Goal: Task Accomplishment & Management: Use online tool/utility

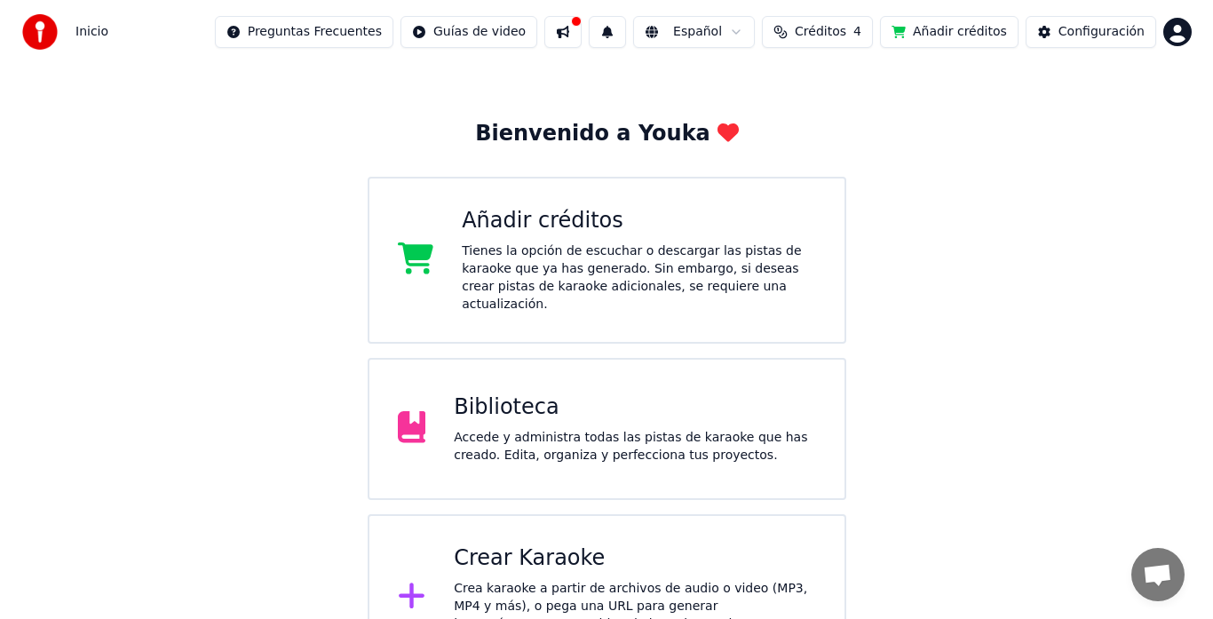
scroll to position [77, 0]
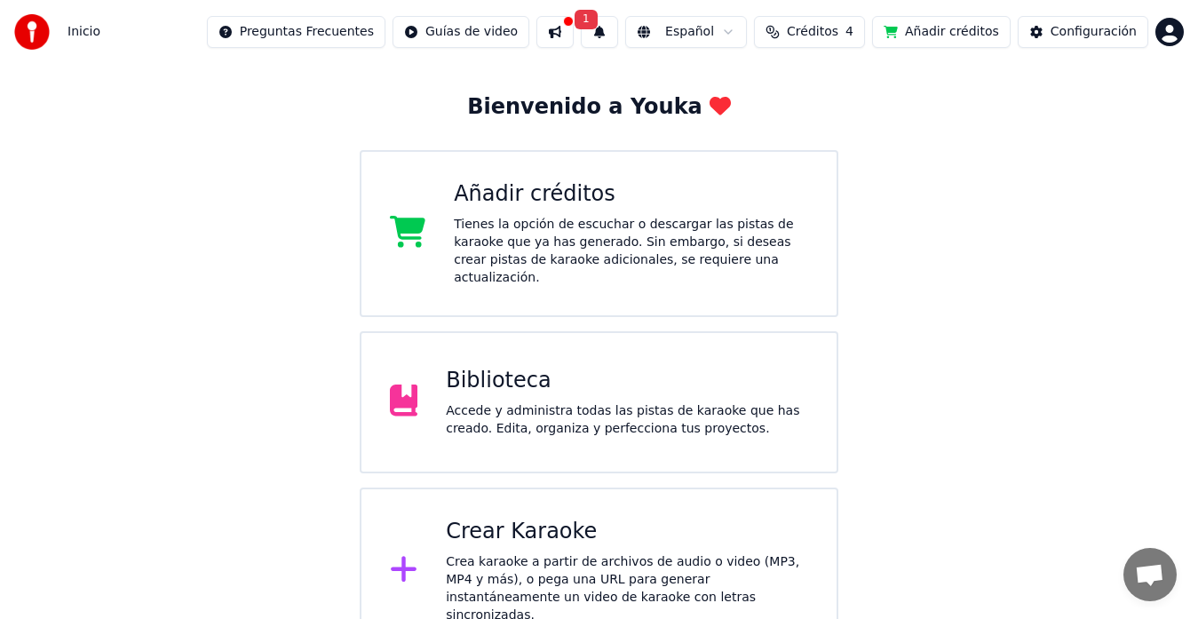
click at [567, 518] on div "Crear Karaoke" at bounding box center [627, 532] width 362 height 28
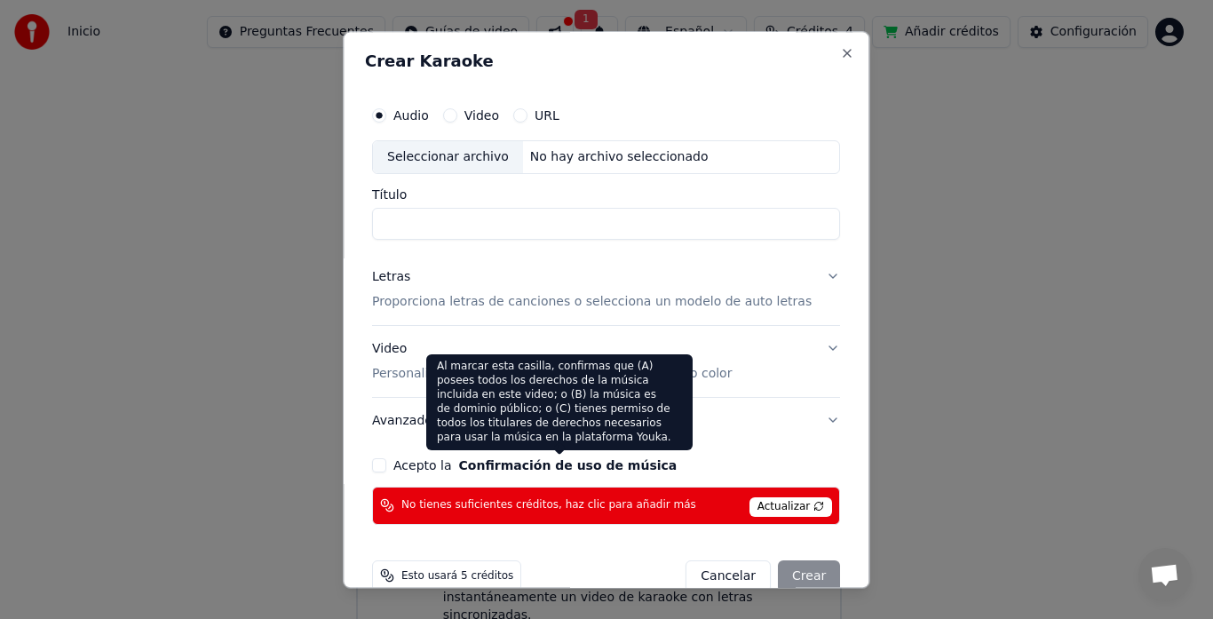
click at [636, 470] on button "Confirmación de uso de música" at bounding box center [568, 465] width 218 height 12
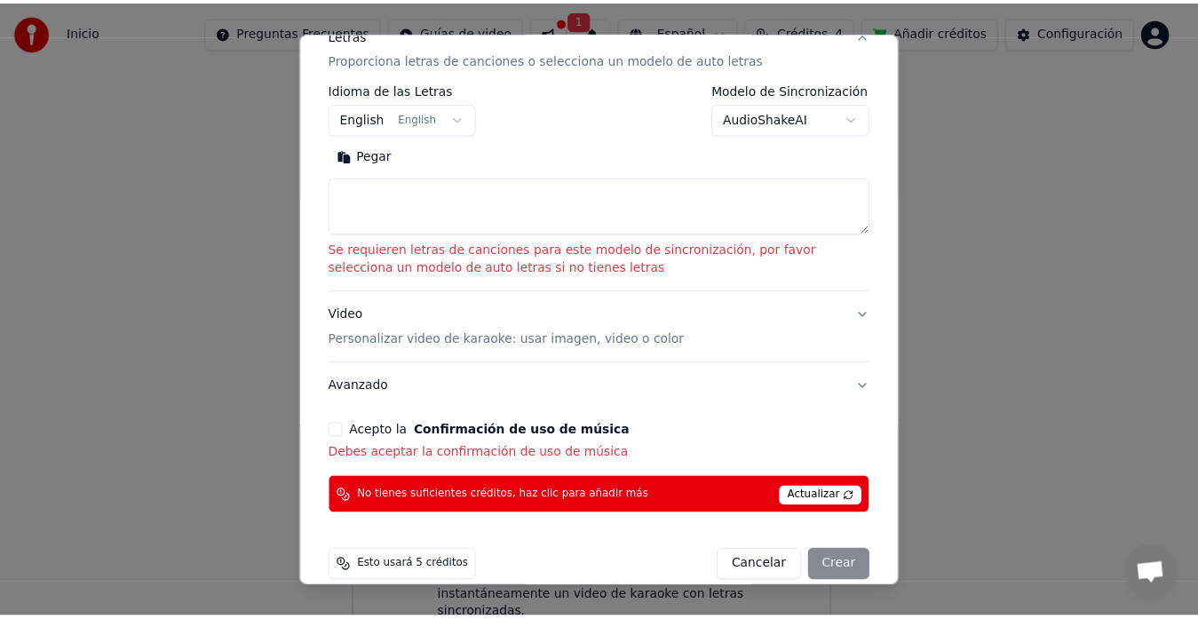
scroll to position [314, 0]
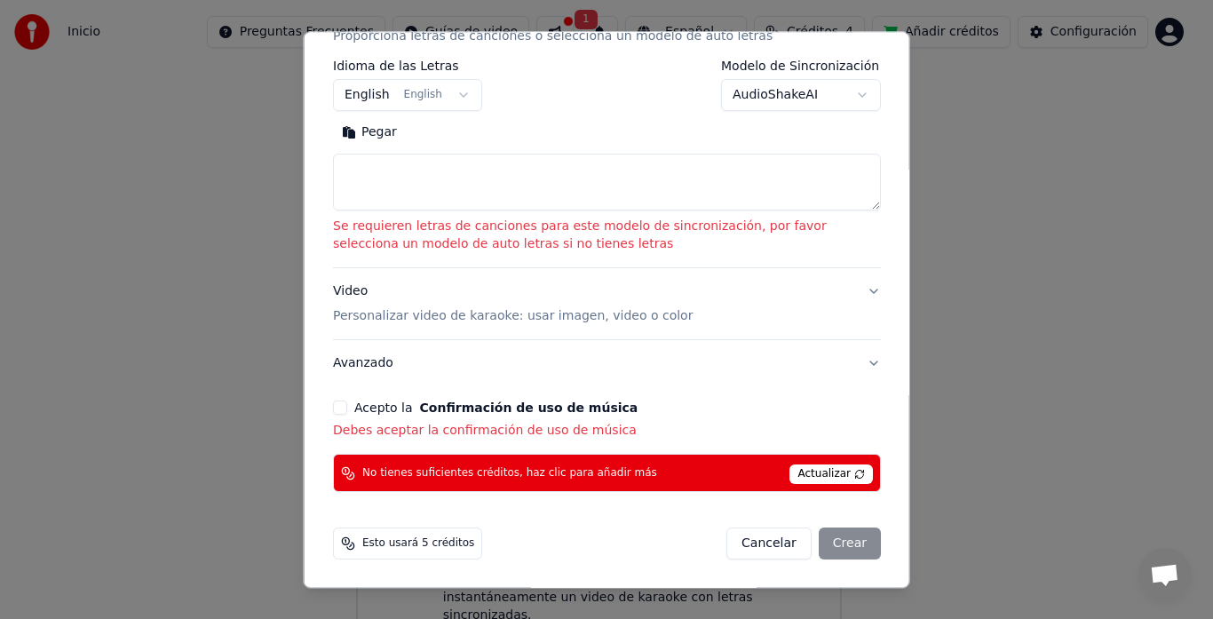
click at [834, 473] on span "Actualizar" at bounding box center [830, 475] width 83 height 20
click at [832, 471] on span "Actualizar" at bounding box center [830, 475] width 83 height 20
click at [830, 471] on span "Actualizar" at bounding box center [830, 475] width 83 height 20
click at [829, 472] on span "Actualizar" at bounding box center [830, 475] width 83 height 20
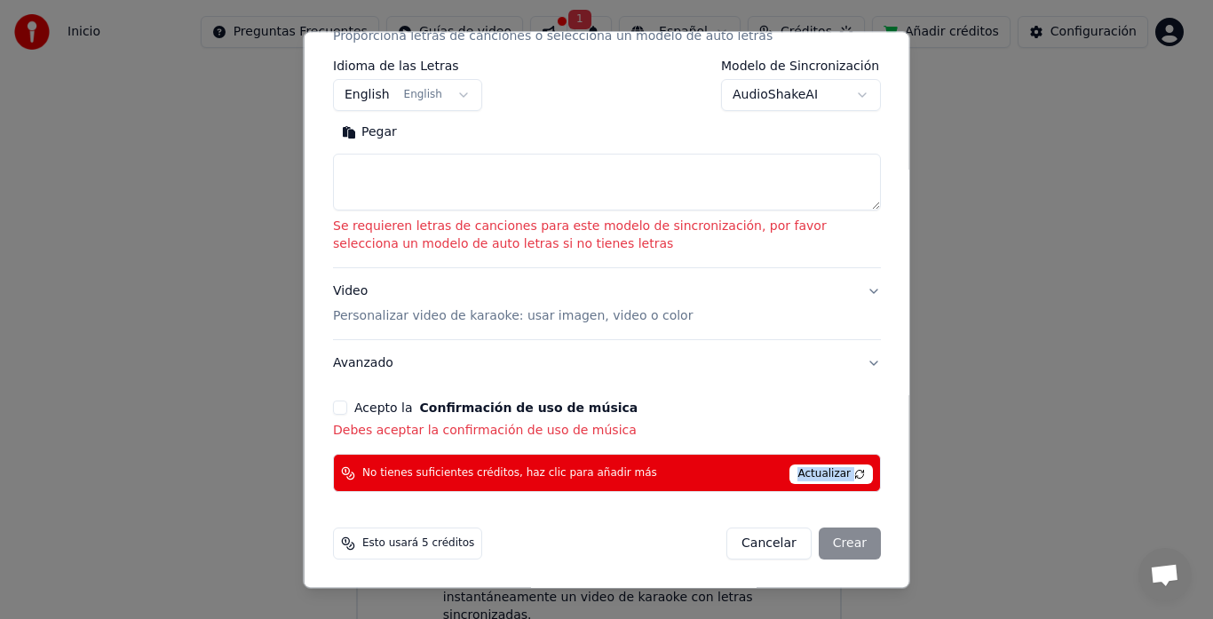
click at [828, 472] on span "Actualizar" at bounding box center [830, 475] width 83 height 20
select select
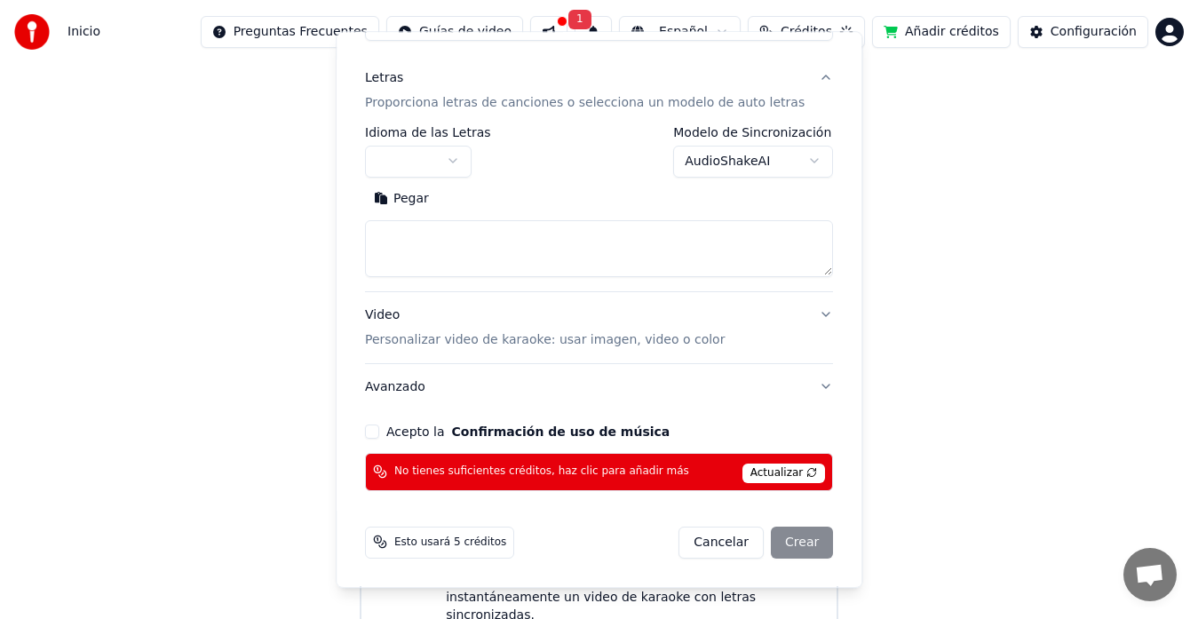
scroll to position [198, 0]
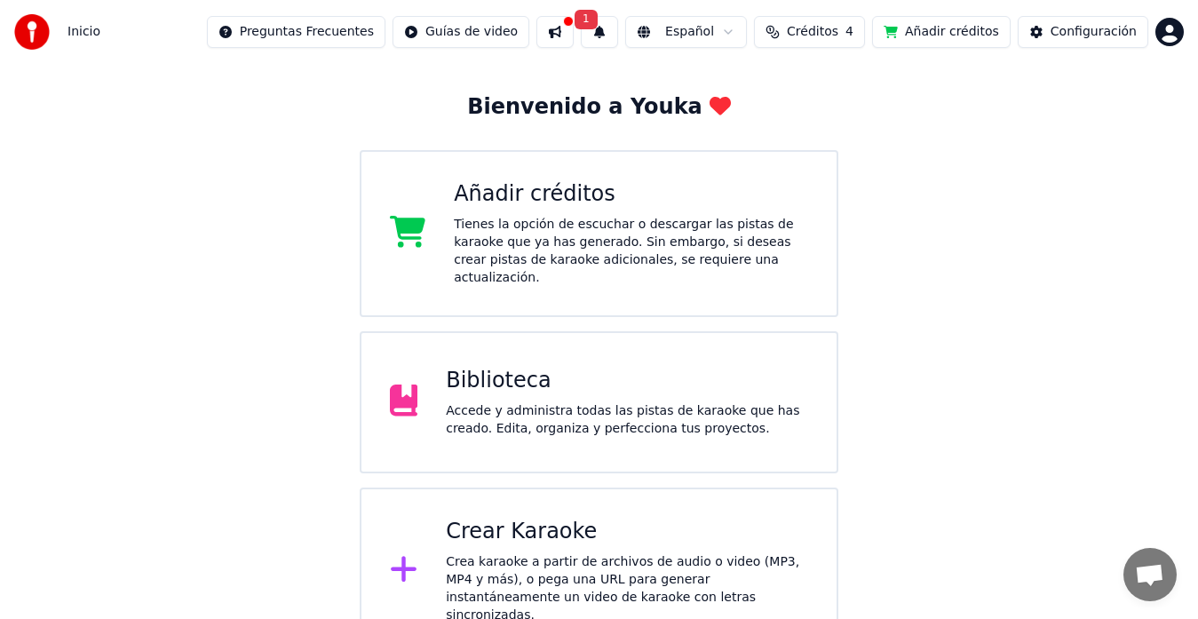
click at [1167, 19] on html "Inicio Preguntas Frecuentes Guías de video 1 Español Créditos 4 Añadir créditos…" at bounding box center [599, 288] width 1198 height 731
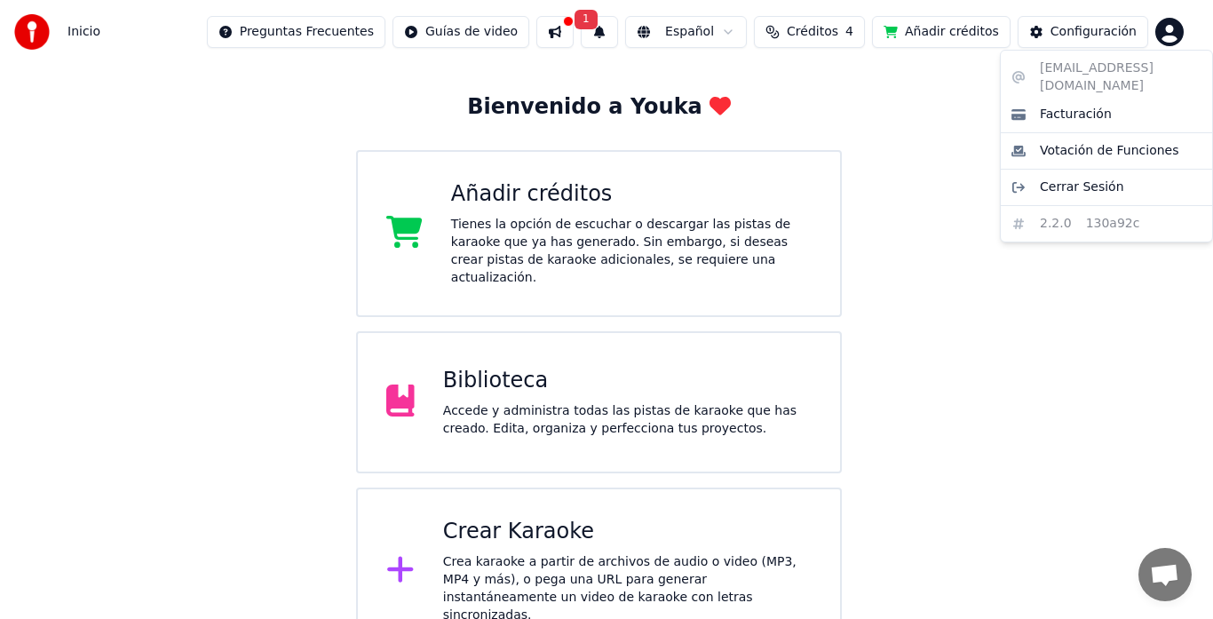
click at [1141, 259] on html "Inicio Preguntas Frecuentes Guías de video 1 Español Créditos 4 Añadir créditos…" at bounding box center [606, 288] width 1213 height 731
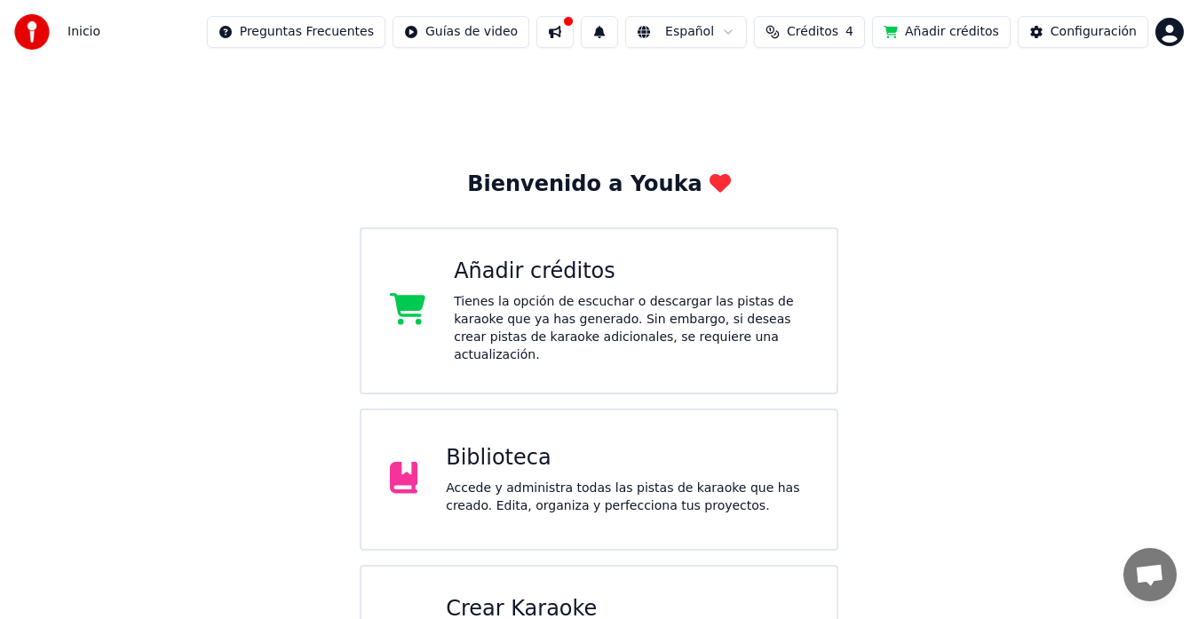
click at [573, 27] on button at bounding box center [554, 32] width 37 height 32
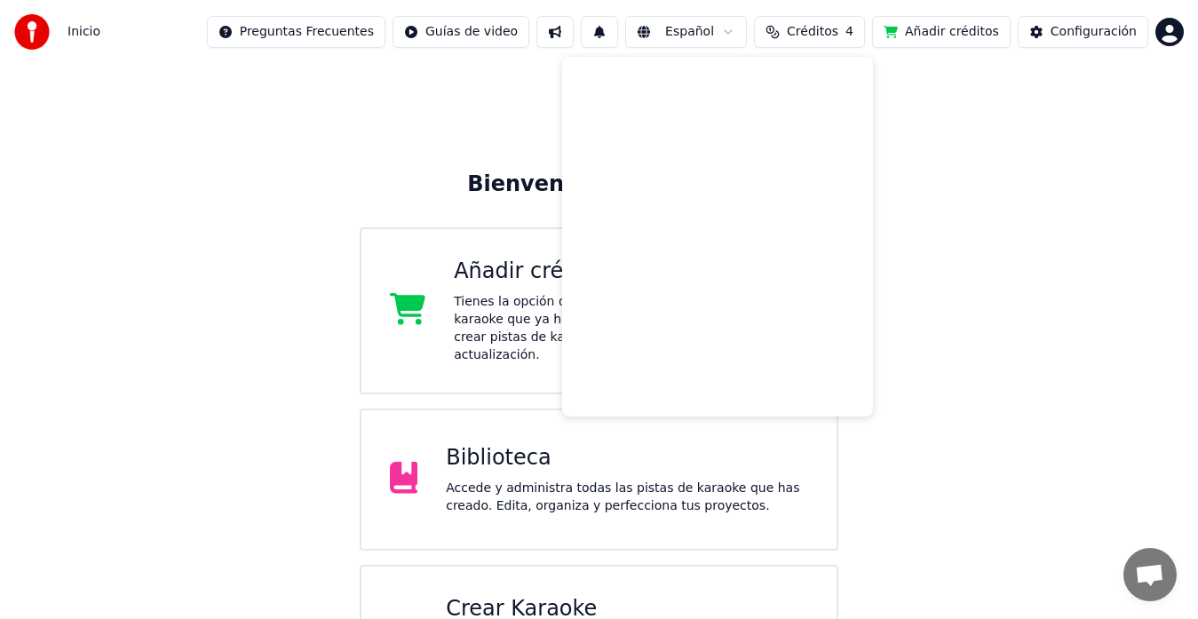
click at [1176, 44] on html "Inicio Preguntas Frecuentes Guías de video Español Créditos 4 Añadir créditos C…" at bounding box center [599, 365] width 1198 height 731
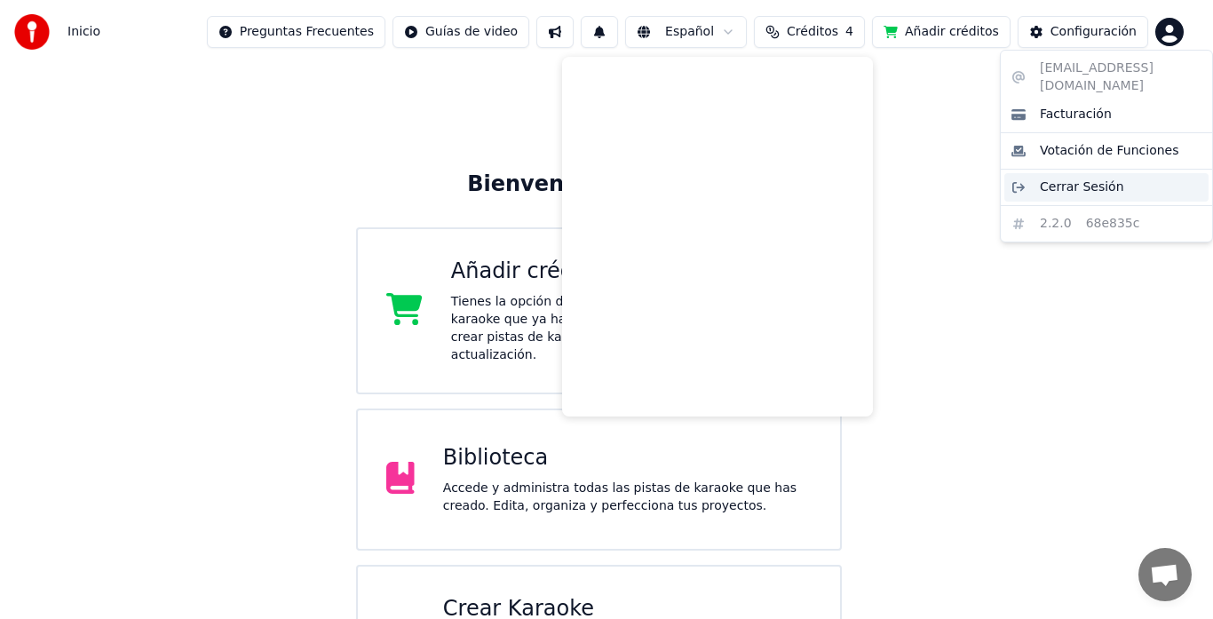
click at [1110, 178] on span "Cerrar Sesión" at bounding box center [1082, 187] width 84 height 18
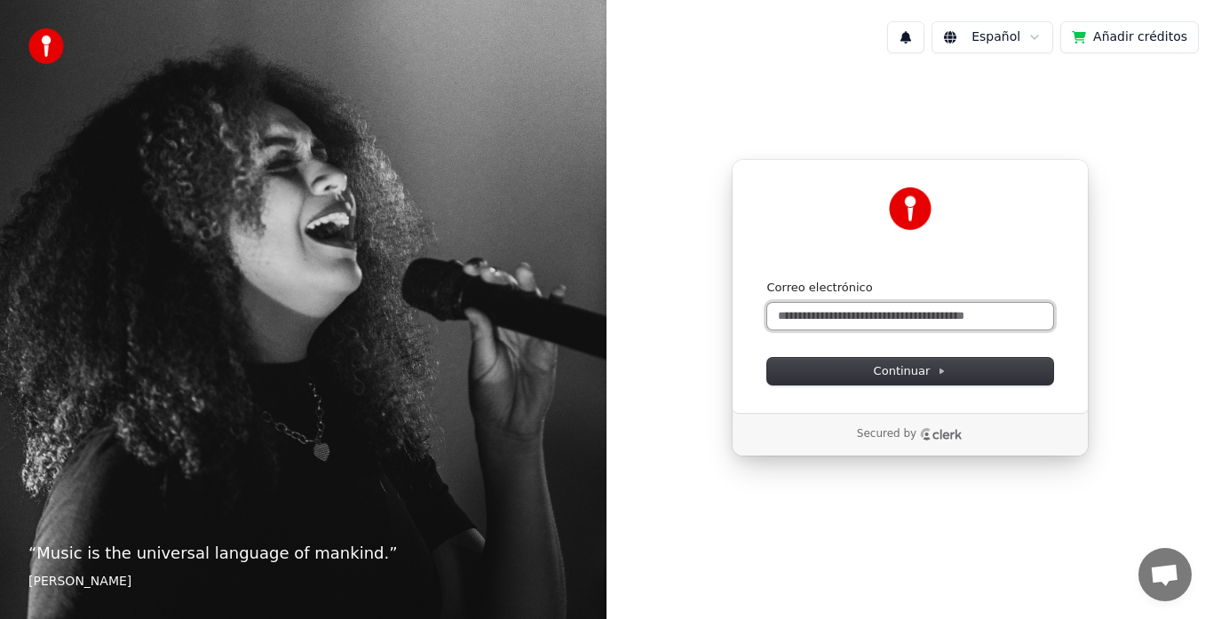
click at [935, 303] on input "Correo electrónico" at bounding box center [910, 316] width 286 height 27
click at [905, 326] on input "Correo electrónico" at bounding box center [910, 316] width 286 height 27
click at [905, 321] on input "Correo electrónico" at bounding box center [910, 316] width 286 height 27
click at [905, 320] on input "Correo electrónico" at bounding box center [910, 316] width 286 height 27
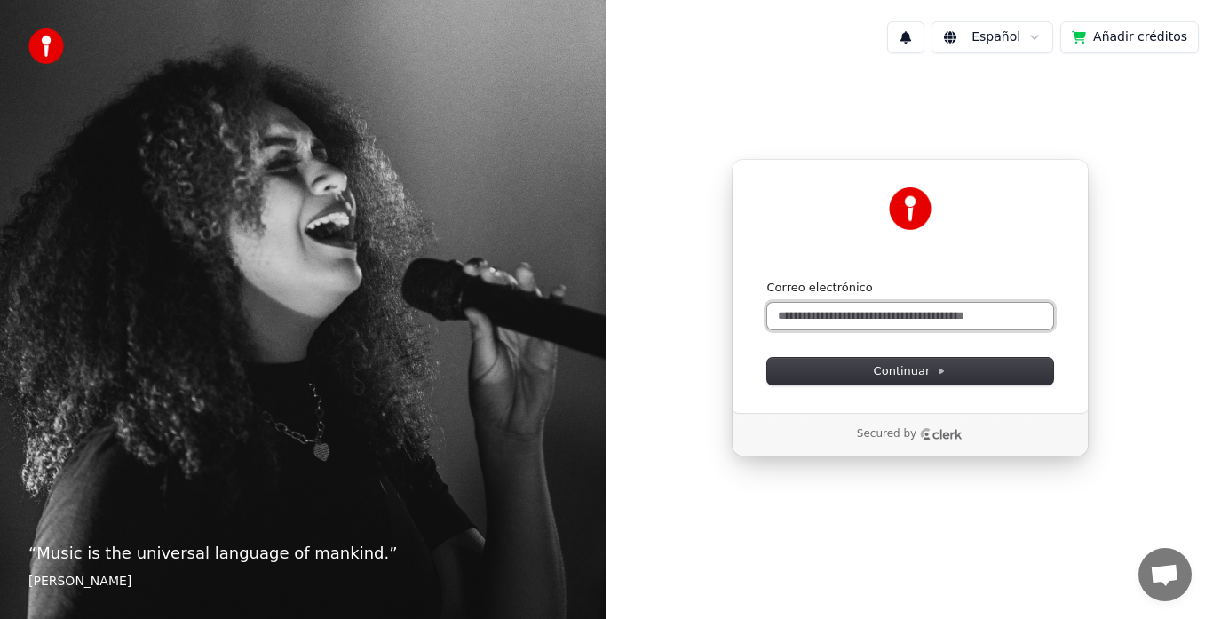
click at [905, 320] on input "Correo electrónico" at bounding box center [910, 316] width 286 height 27
click at [906, 320] on input "Correo electrónico" at bounding box center [910, 316] width 286 height 27
paste input "**********"
click at [767, 280] on button "submit" at bounding box center [767, 280] width 0 height 0
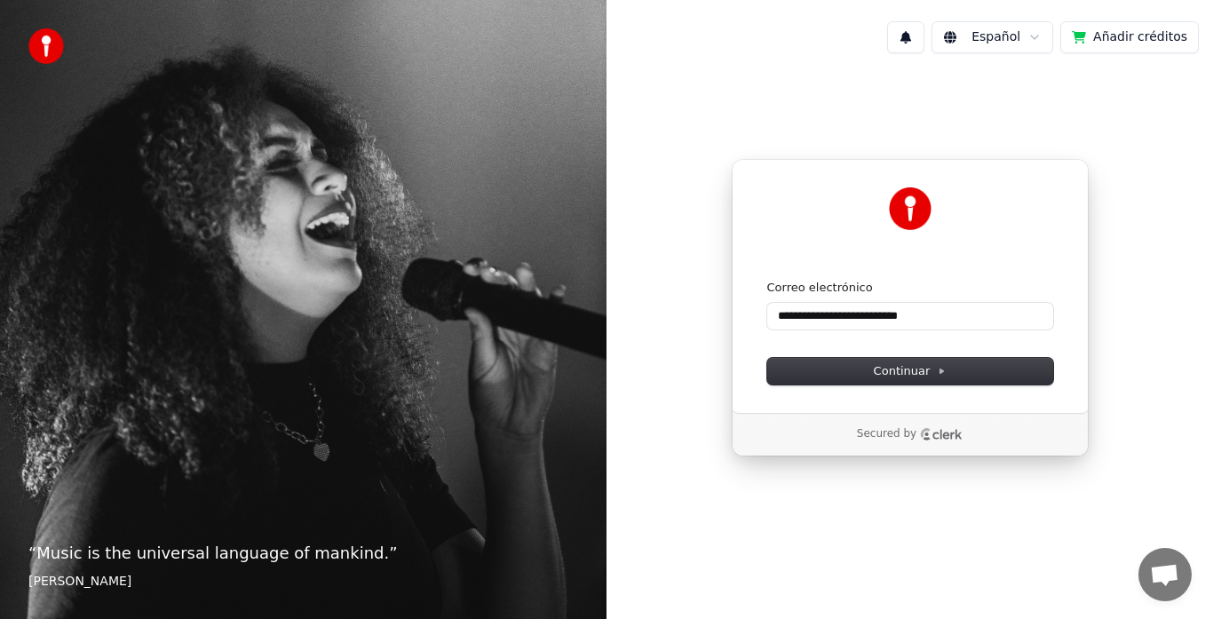
type input "**********"
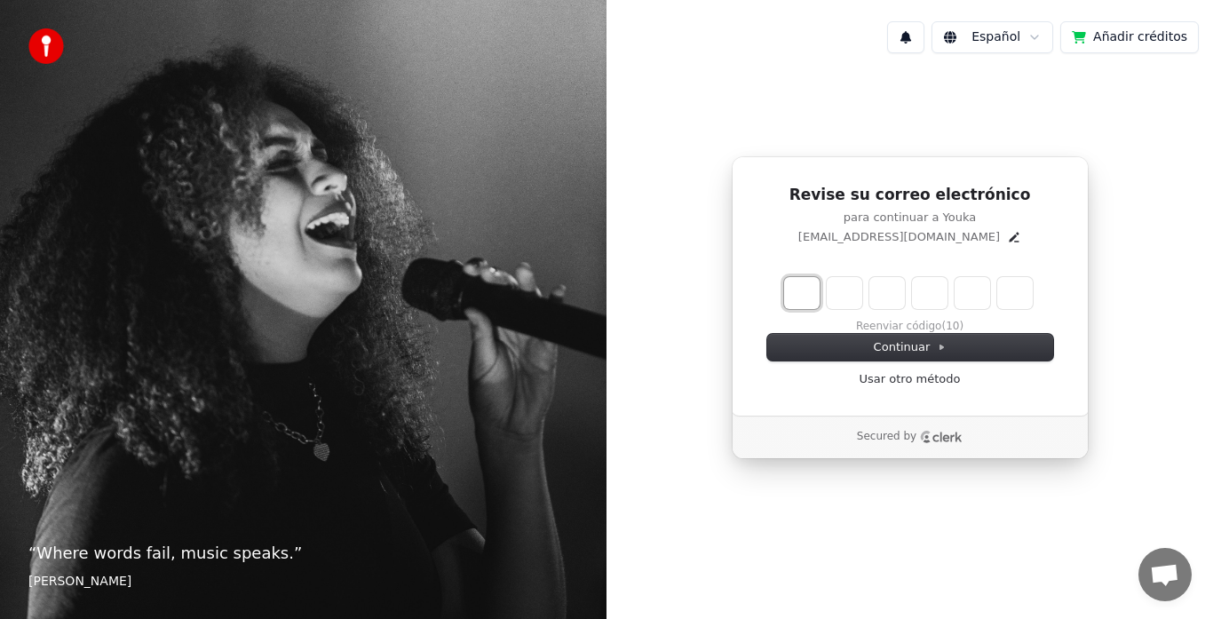
type input "*"
type input "**"
type input "*"
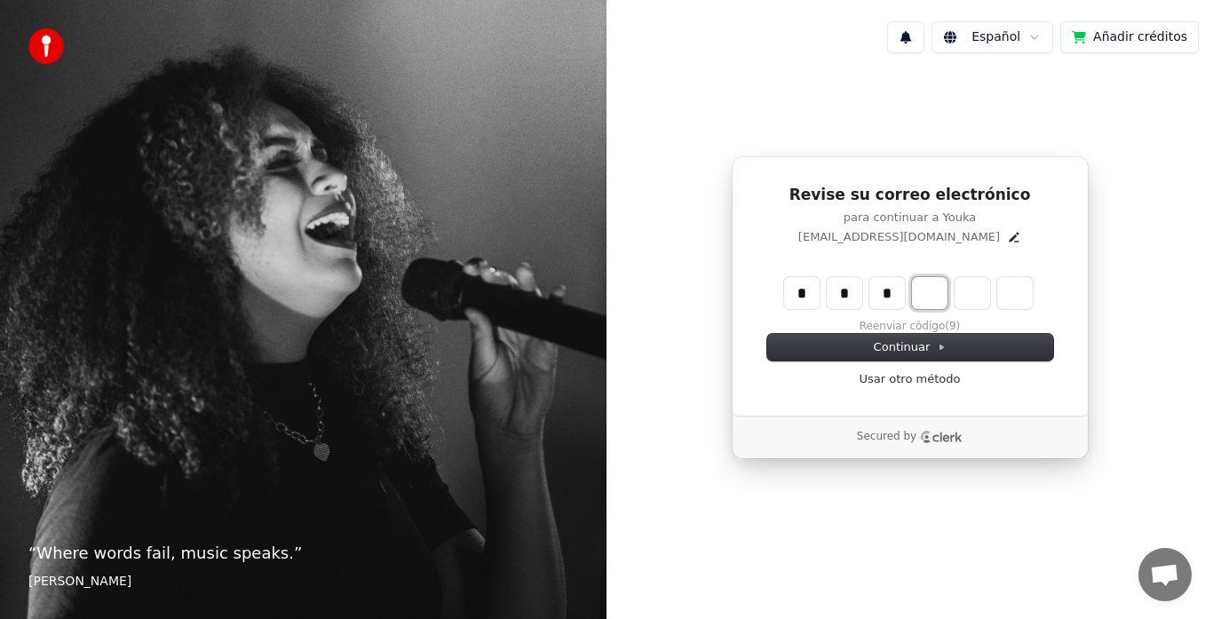
type input "***"
type input "*"
type input "****"
type input "*"
type input "******"
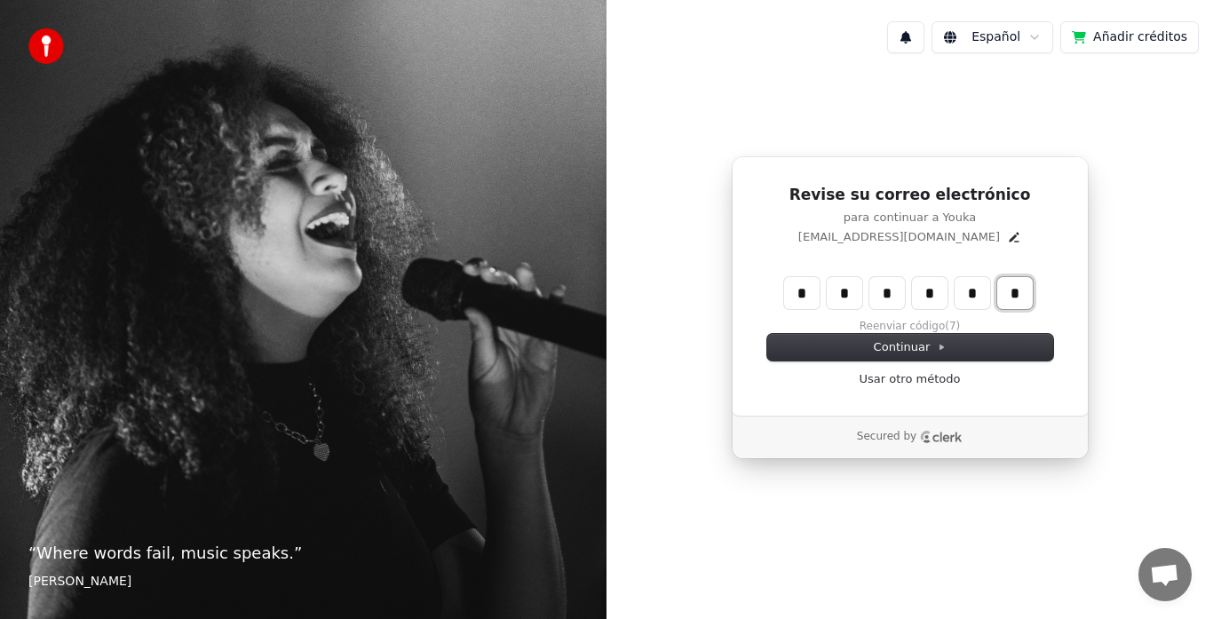
type input "*"
